Goal: Transaction & Acquisition: Download file/media

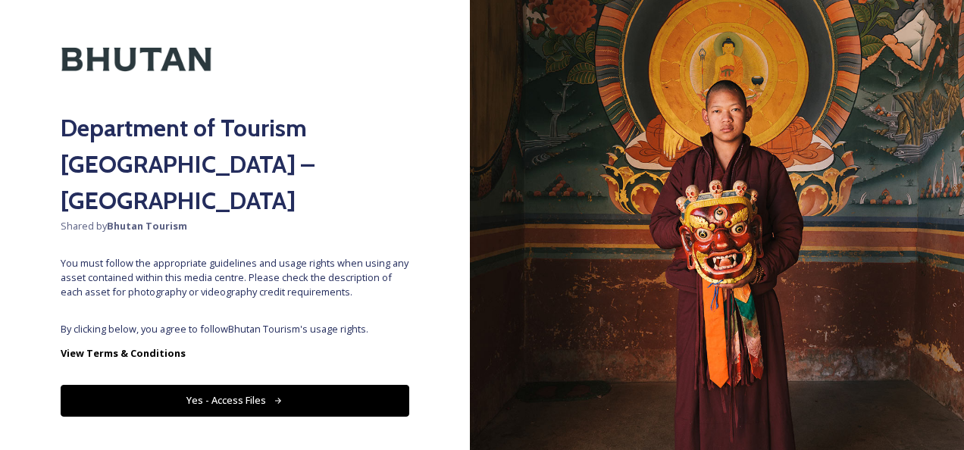
scroll to position [46, 0]
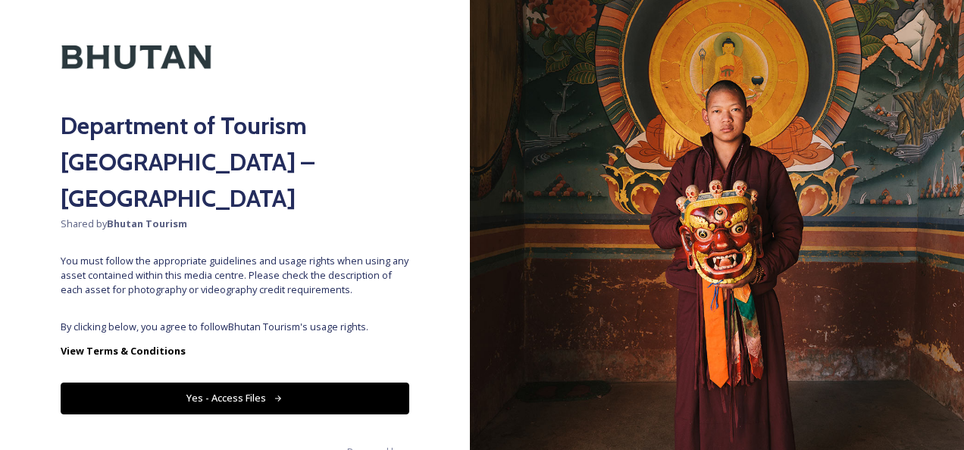
drag, startPoint x: 964, startPoint y: 332, endPoint x: 738, endPoint y: 268, distance: 234.0
click at [765, 321] on img at bounding box center [717, 225] width 494 height 450
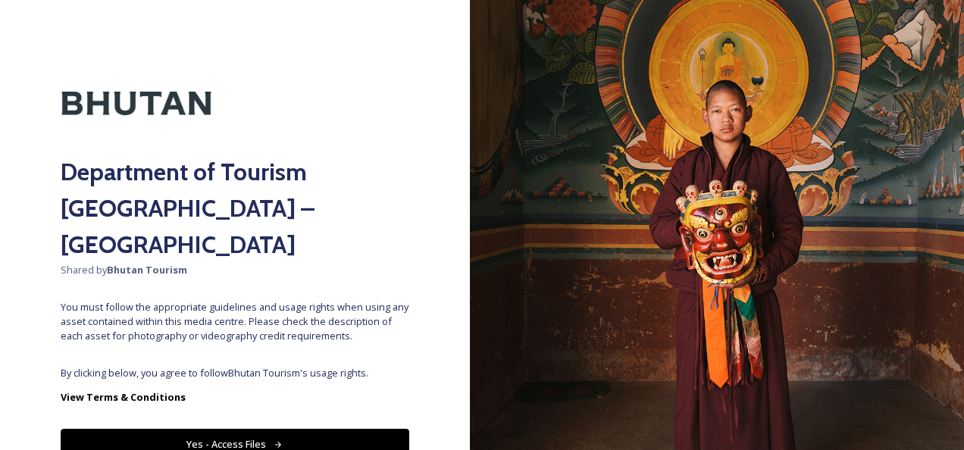
drag, startPoint x: 585, startPoint y: 235, endPoint x: 569, endPoint y: 250, distance: 22.5
drag, startPoint x: 584, startPoint y: 284, endPoint x: 570, endPoint y: 297, distance: 19.3
click at [570, 297] on img at bounding box center [717, 225] width 494 height 450
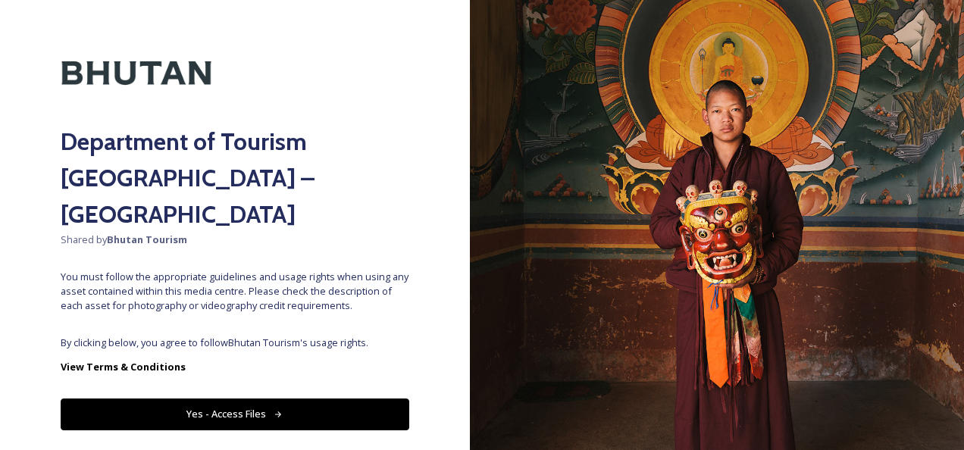
scroll to position [46, 0]
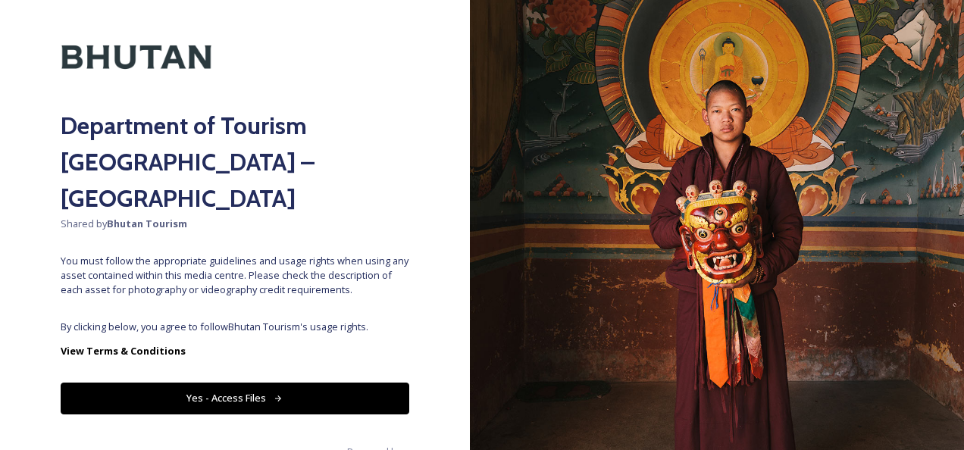
click at [841, 368] on img at bounding box center [717, 225] width 494 height 450
drag, startPoint x: 841, startPoint y: 368, endPoint x: 842, endPoint y: 269, distance: 99.3
click at [842, 270] on img at bounding box center [717, 225] width 494 height 450
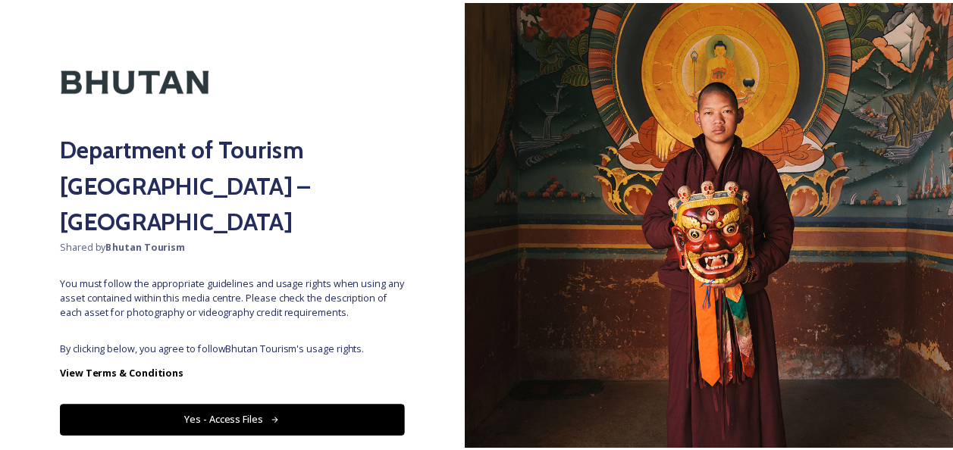
scroll to position [0, 0]
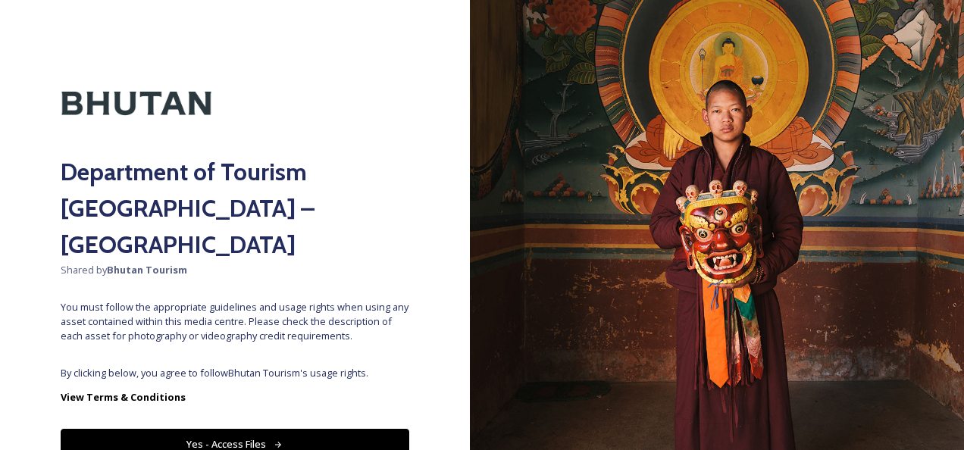
click at [190, 429] on button "Yes - Access Files" at bounding box center [235, 444] width 349 height 31
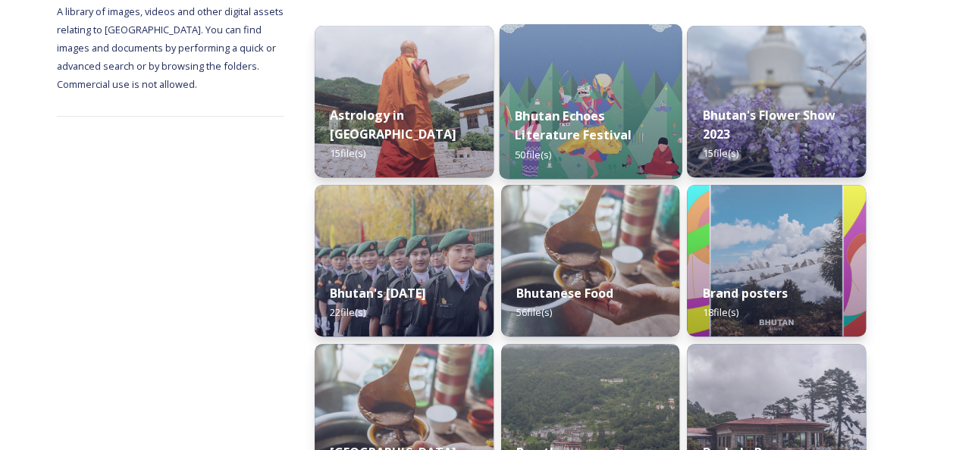
scroll to position [240, 0]
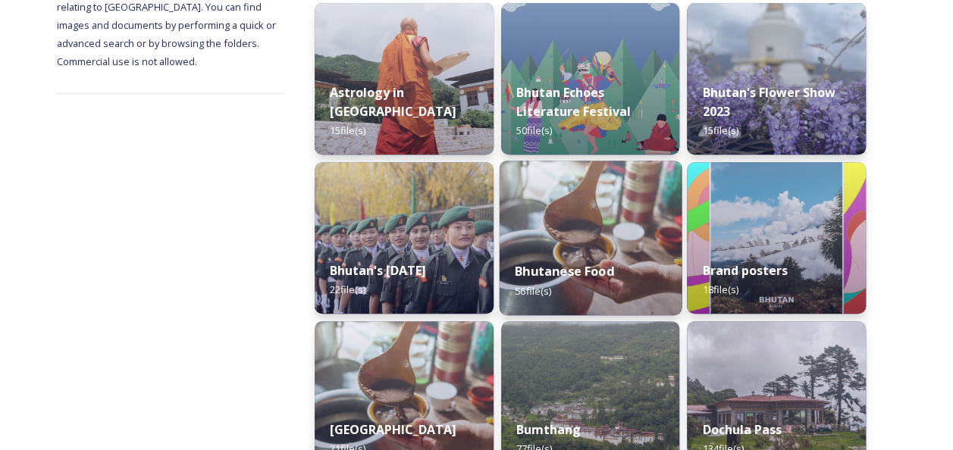
click at [558, 235] on img at bounding box center [590, 238] width 182 height 155
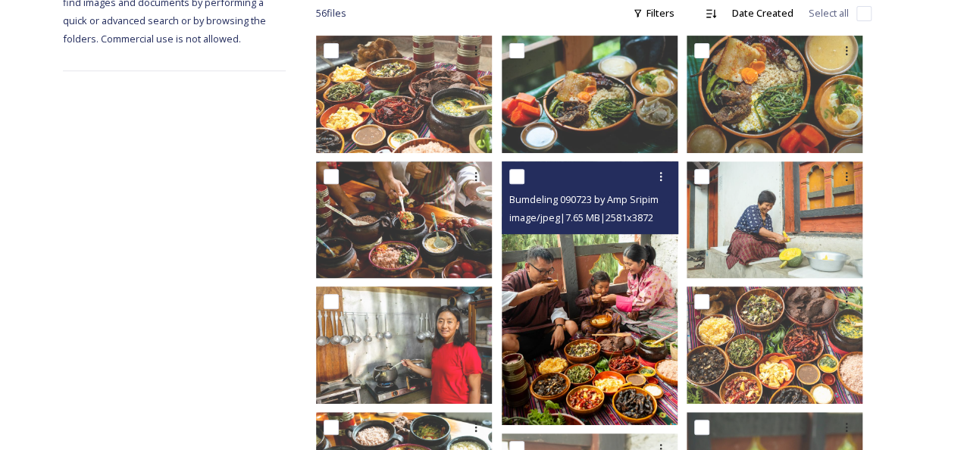
scroll to position [227, 0]
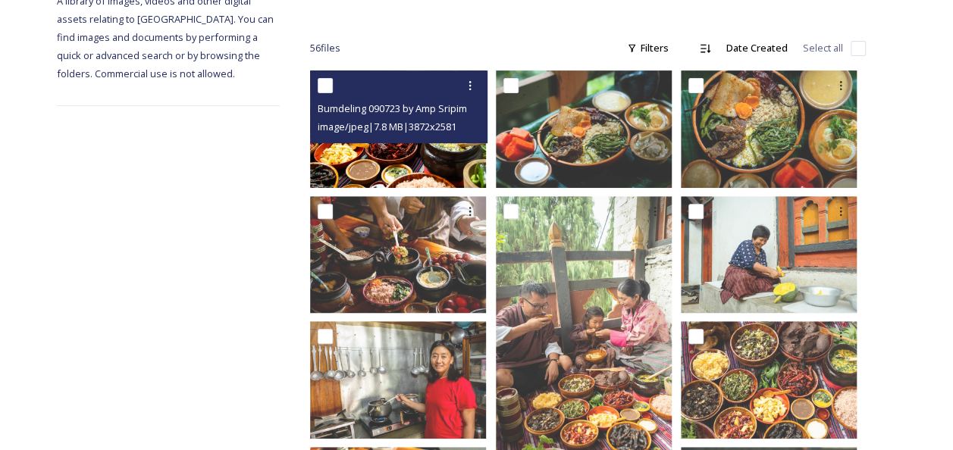
click at [406, 143] on img at bounding box center [398, 130] width 176 height 118
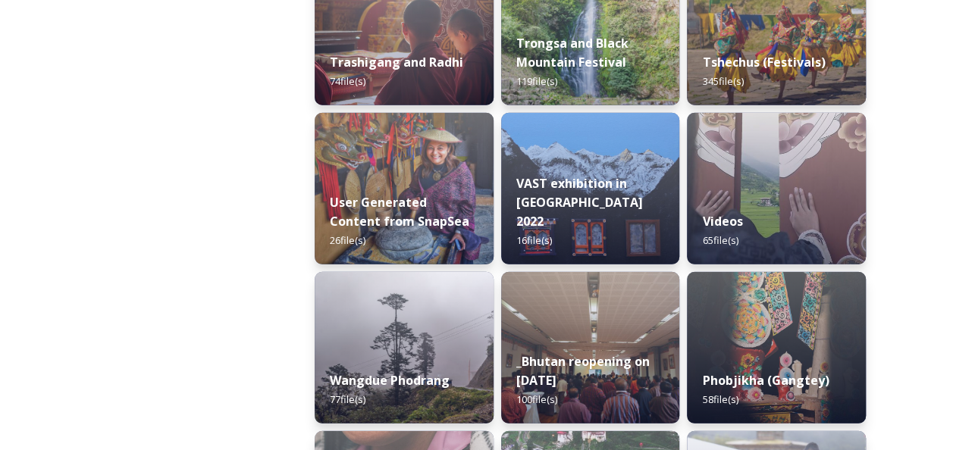
scroll to position [2047, 0]
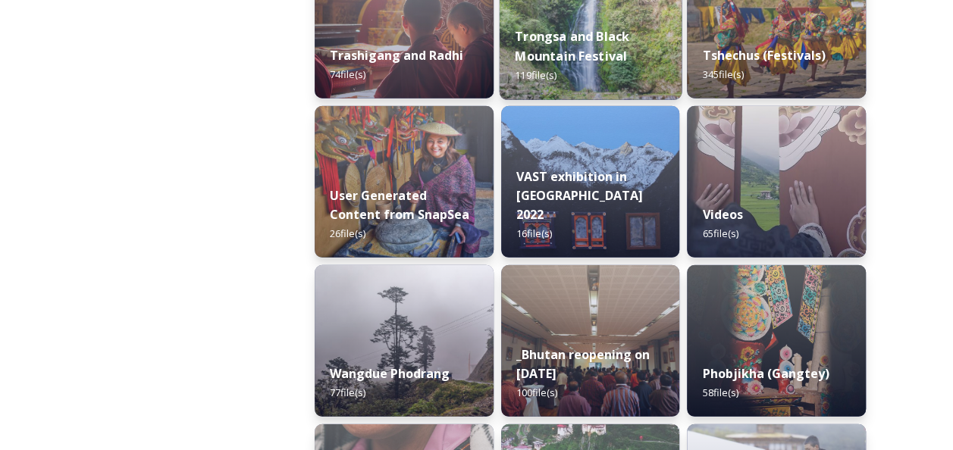
click at [591, 56] on strong "Trongsa and Black Mountain Festival" at bounding box center [572, 46] width 114 height 36
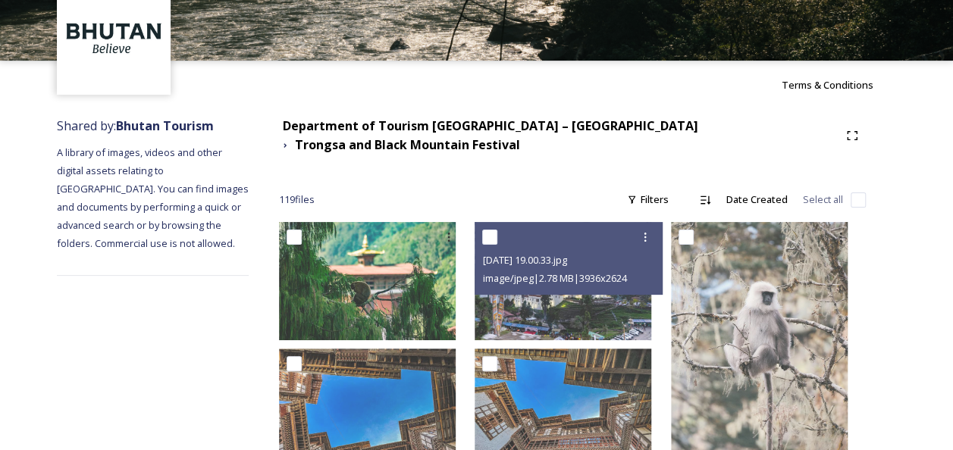
scroll to position [152, 0]
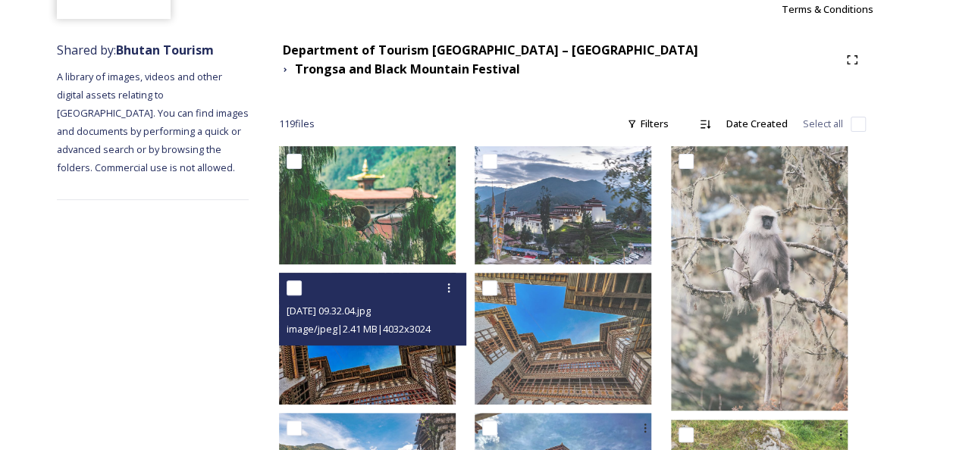
click at [455, 370] on img at bounding box center [367, 339] width 177 height 133
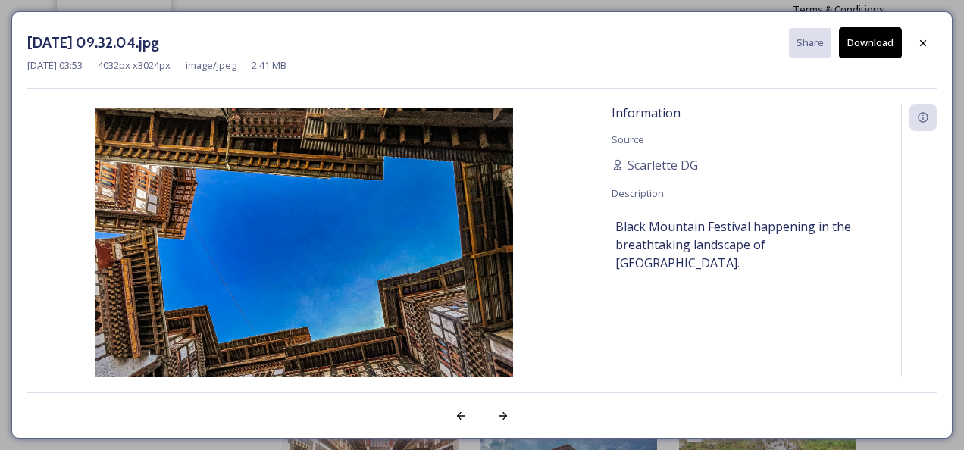
click at [528, 224] on img at bounding box center [303, 265] width 553 height 314
click at [871, 42] on button "Download" at bounding box center [870, 42] width 63 height 31
click at [511, 65] on div "[DATE] 03:53 4032 px x 3024 px image/jpeg 2.41 MB" at bounding box center [482, 65] width 910 height 14
click at [929, 42] on icon at bounding box center [923, 43] width 12 height 12
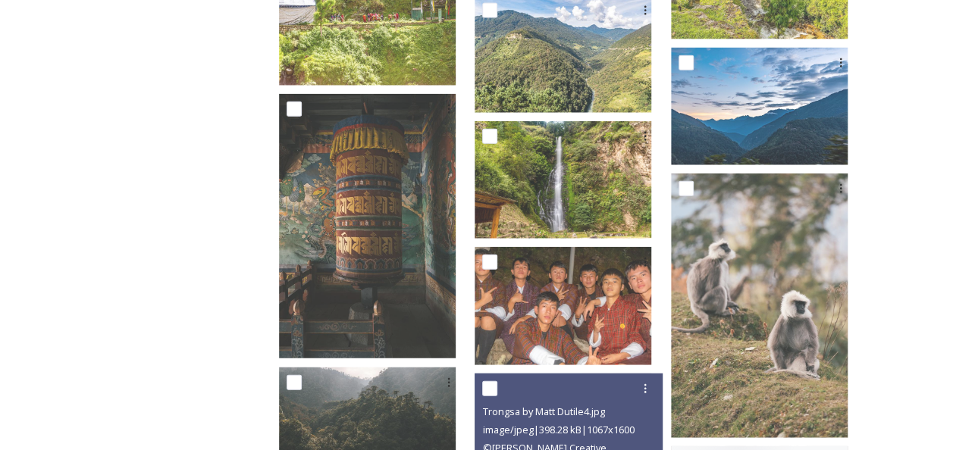
scroll to position [1744, 0]
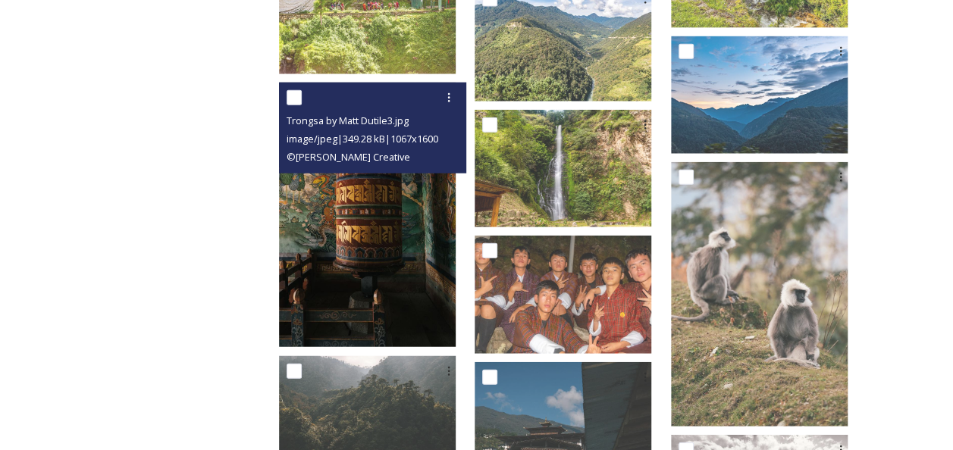
click at [361, 261] on img at bounding box center [367, 215] width 177 height 265
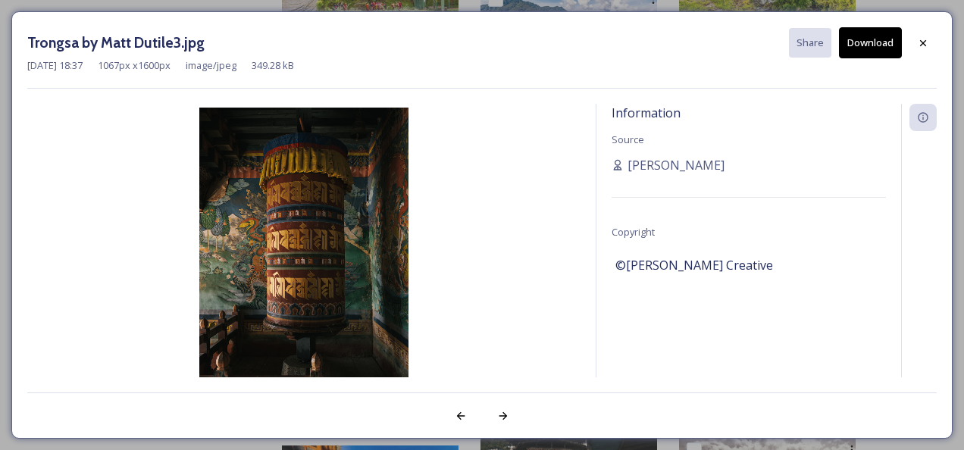
click at [466, 244] on img at bounding box center [303, 265] width 553 height 314
click at [921, 35] on div at bounding box center [923, 43] width 27 height 27
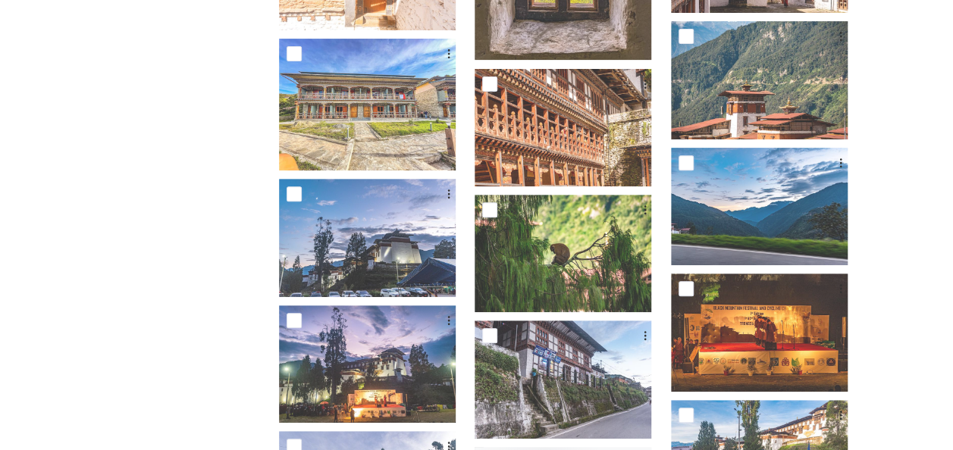
scroll to position [3042, 0]
